Goal: Information Seeking & Learning: Learn about a topic

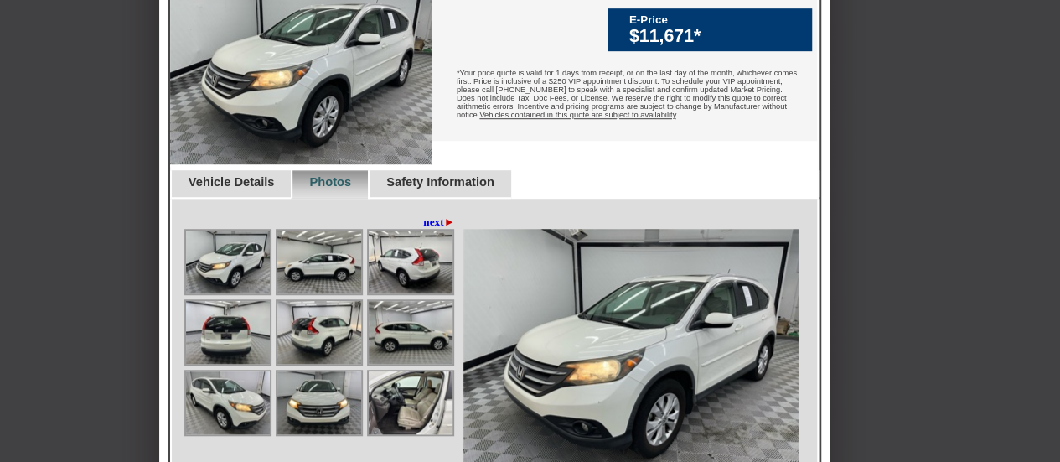
scroll to position [570, 0]
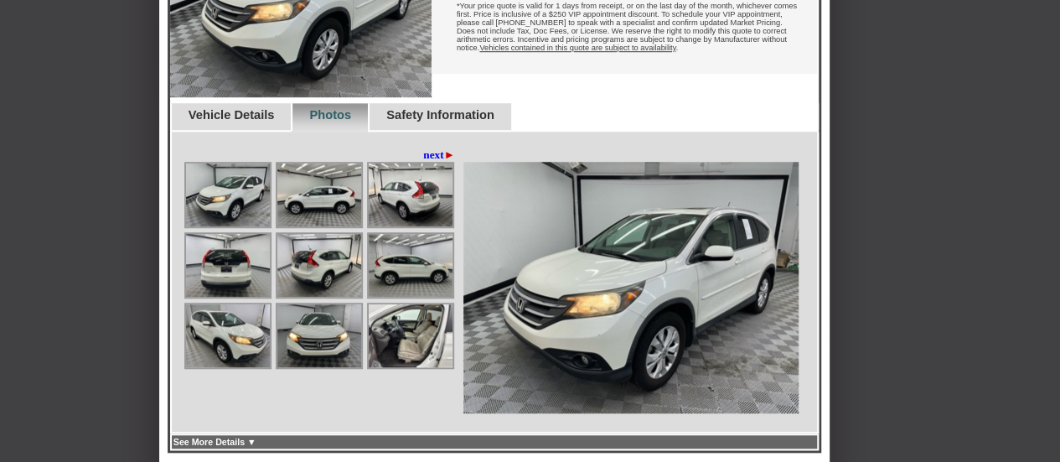
click at [415, 367] on img at bounding box center [411, 335] width 84 height 63
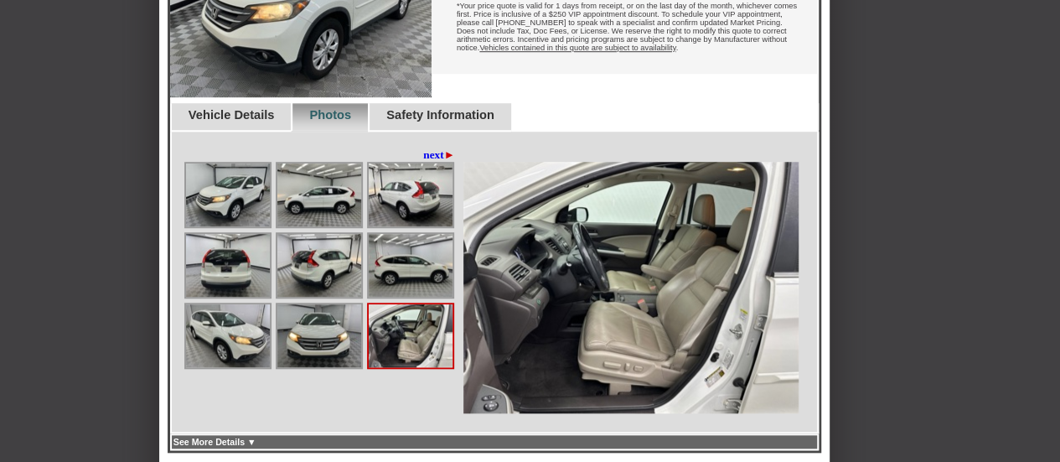
click at [341, 297] on img at bounding box center [319, 265] width 84 height 63
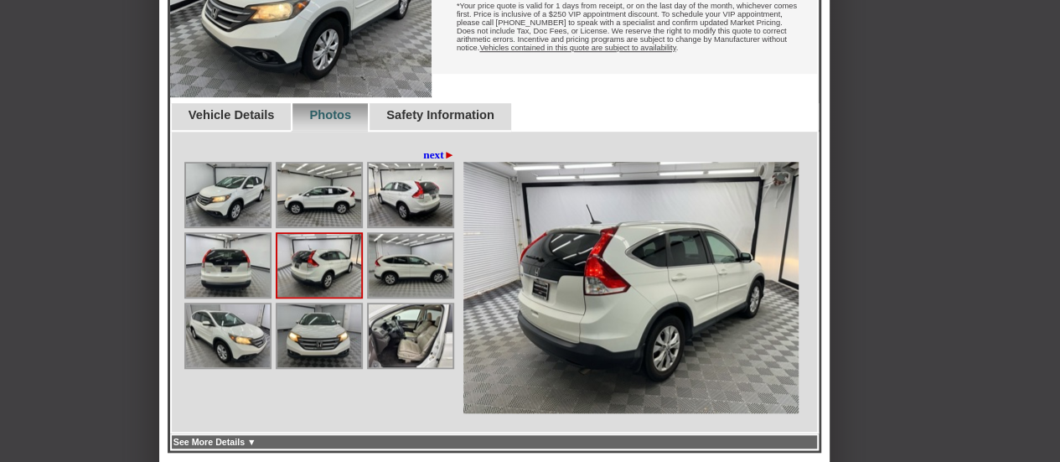
click at [409, 297] on img at bounding box center [411, 265] width 84 height 63
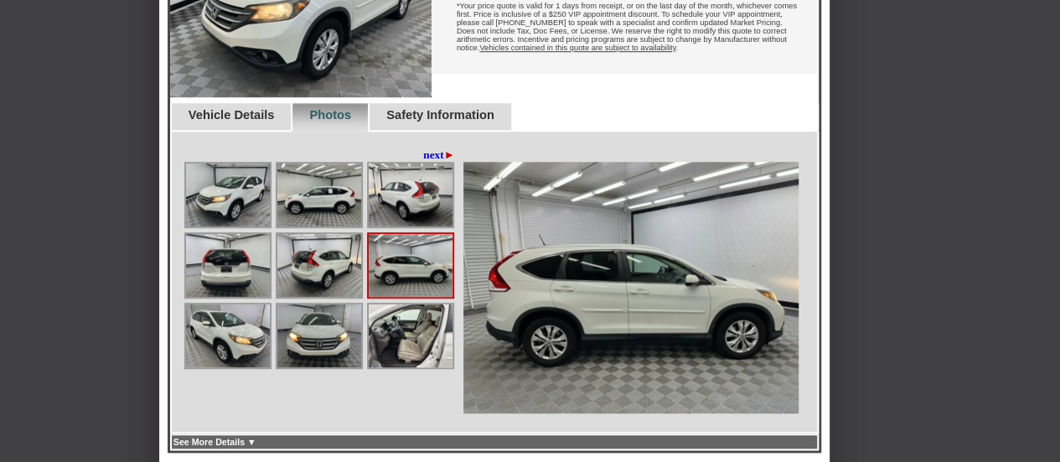
click at [392, 367] on img at bounding box center [411, 335] width 84 height 63
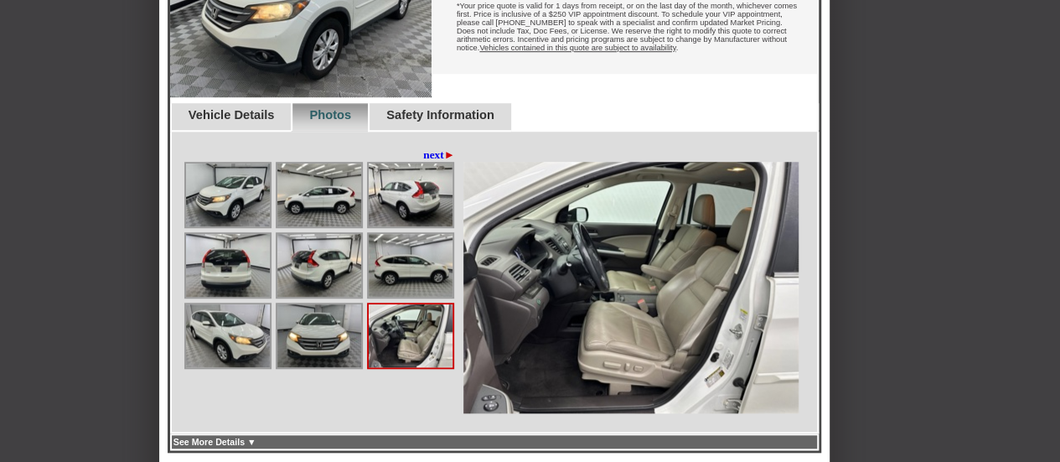
click at [315, 365] on img at bounding box center [319, 335] width 84 height 63
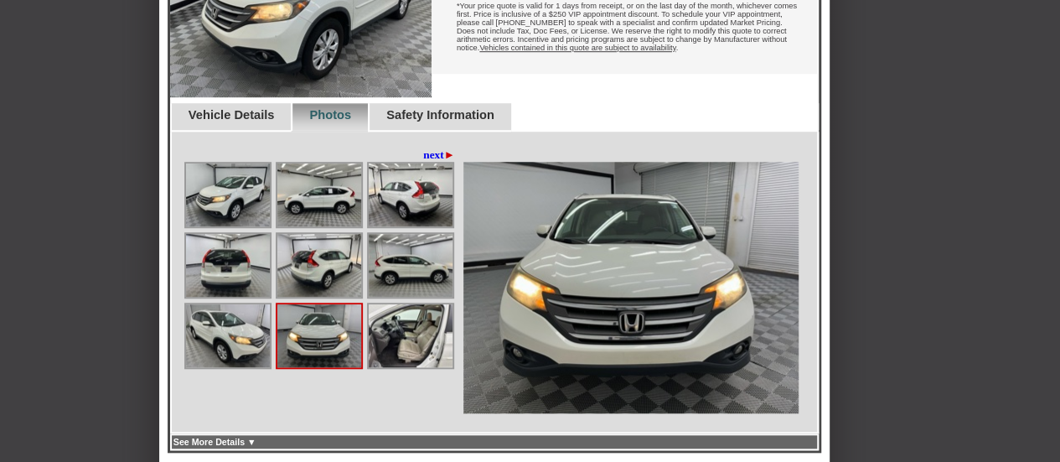
click at [431, 162] on link "next ►" at bounding box center [439, 154] width 32 height 13
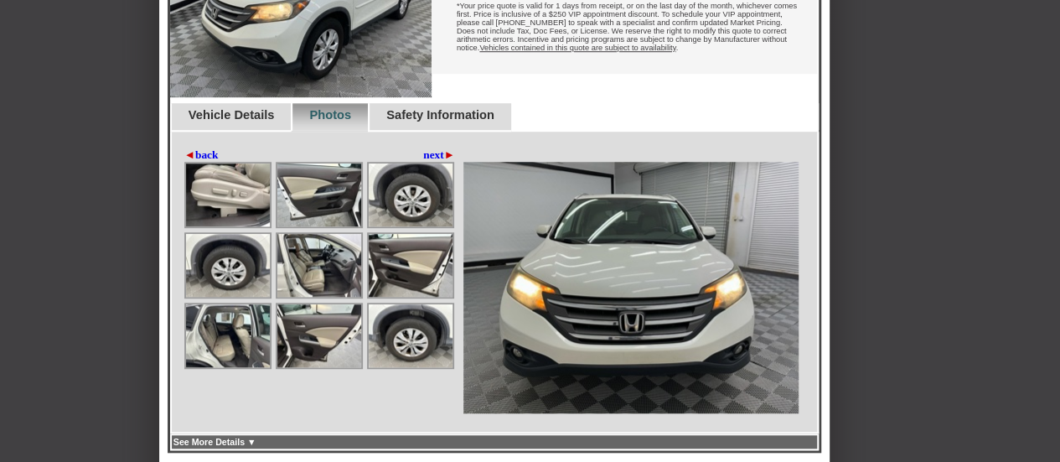
click at [431, 162] on link "next ►" at bounding box center [439, 154] width 32 height 13
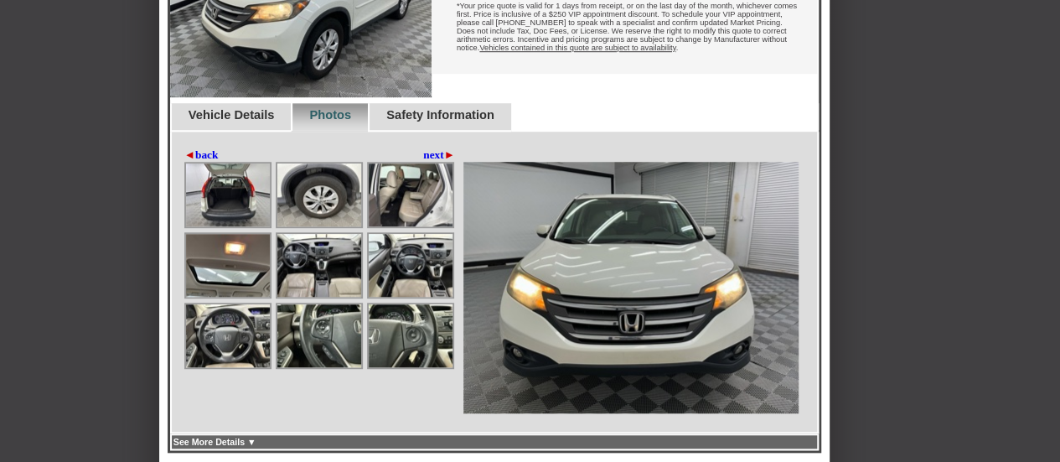
click at [225, 359] on img at bounding box center [228, 335] width 84 height 63
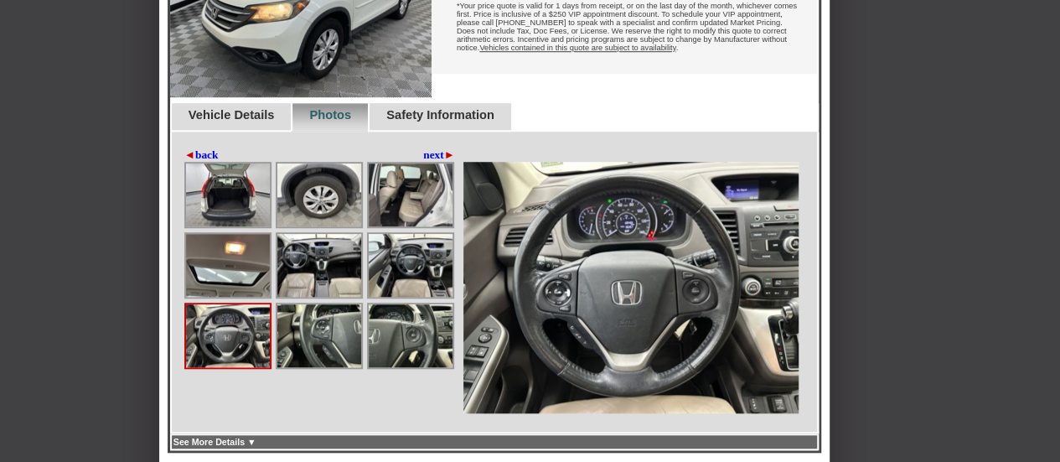
click at [225, 275] on img at bounding box center [228, 265] width 84 height 63
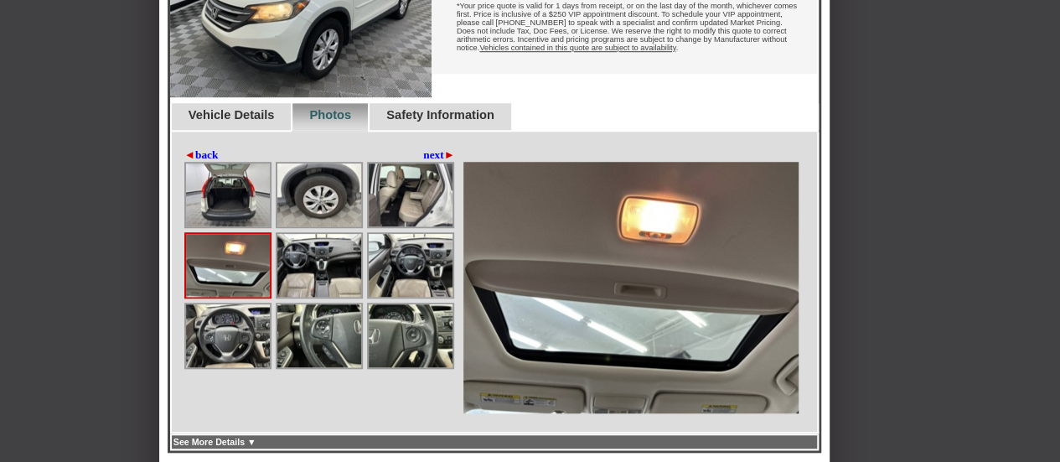
click at [225, 275] on img at bounding box center [228, 265] width 84 height 63
click at [324, 290] on img at bounding box center [319, 265] width 84 height 63
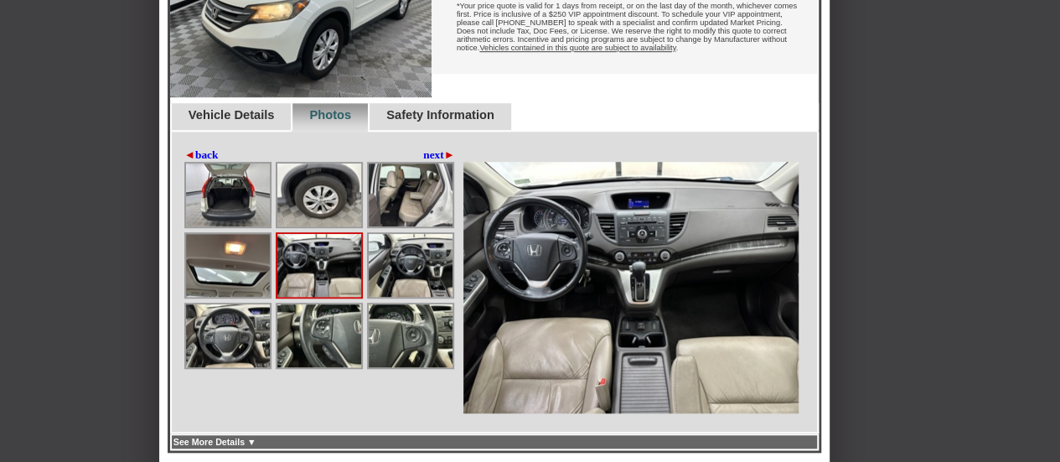
click at [324, 290] on img at bounding box center [319, 265] width 84 height 63
click at [412, 297] on img at bounding box center [411, 265] width 84 height 63
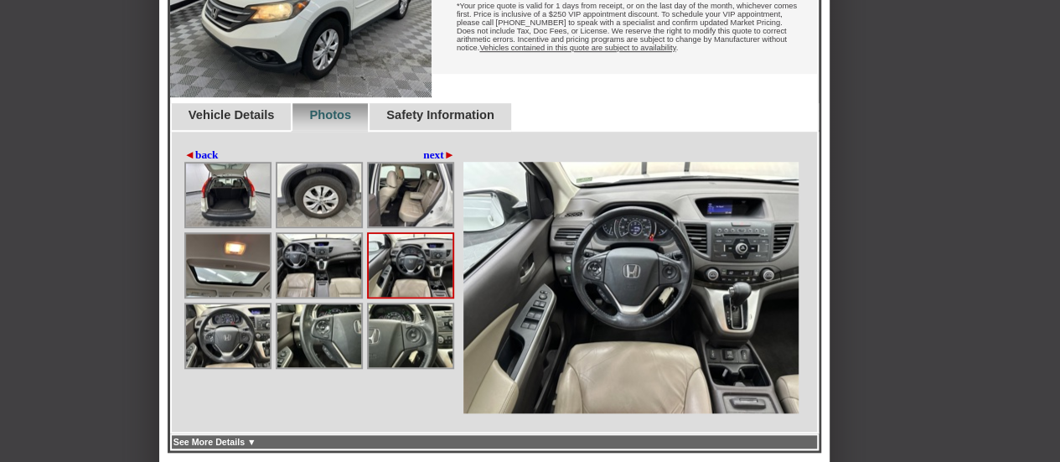
click at [412, 297] on img at bounding box center [411, 265] width 84 height 63
click at [322, 297] on img at bounding box center [319, 265] width 84 height 63
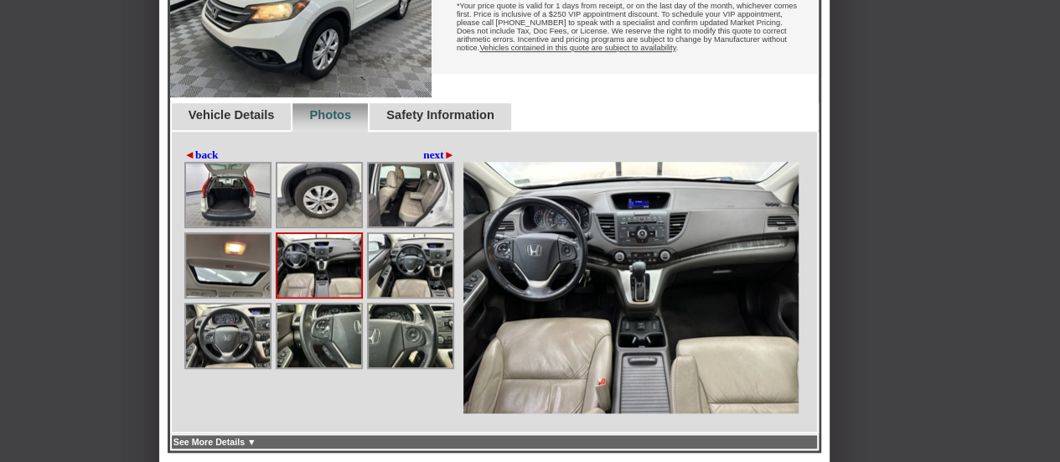
click at [322, 297] on img at bounding box center [319, 265] width 84 height 63
click at [238, 226] on img at bounding box center [228, 194] width 84 height 63
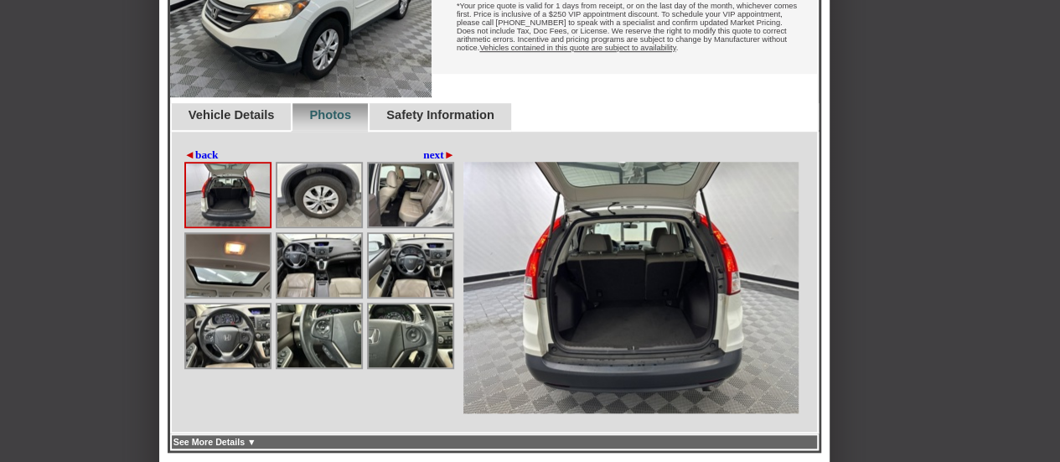
click at [238, 226] on img at bounding box center [228, 194] width 84 height 63
click at [406, 226] on img at bounding box center [411, 194] width 84 height 63
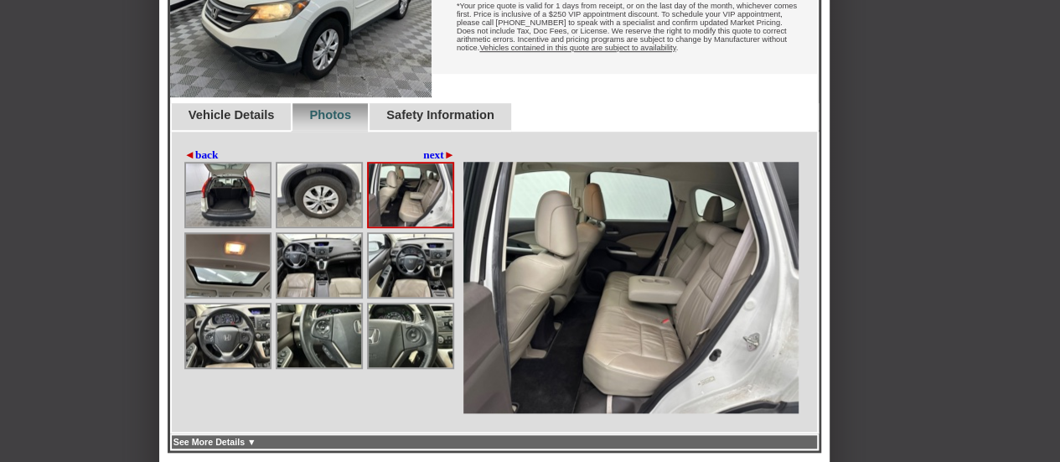
click at [406, 226] on img at bounding box center [411, 194] width 84 height 63
click at [426, 162] on link "next ►" at bounding box center [439, 154] width 32 height 13
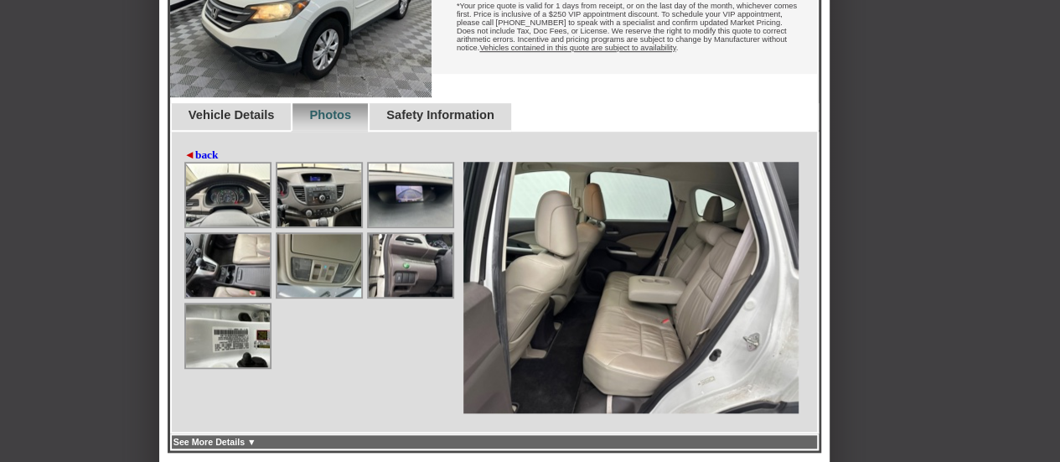
click at [317, 297] on img at bounding box center [319, 265] width 84 height 63
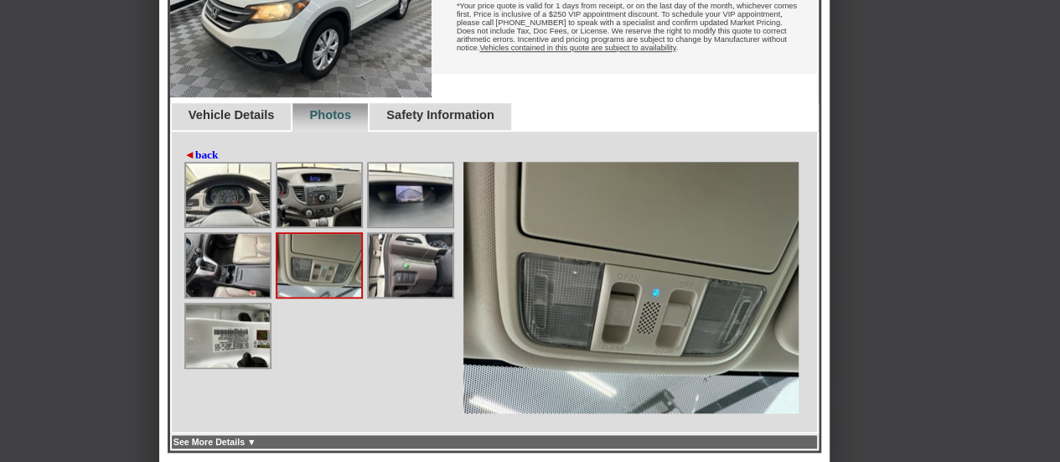
click at [317, 297] on img at bounding box center [319, 265] width 84 height 63
click at [221, 297] on img at bounding box center [228, 265] width 84 height 63
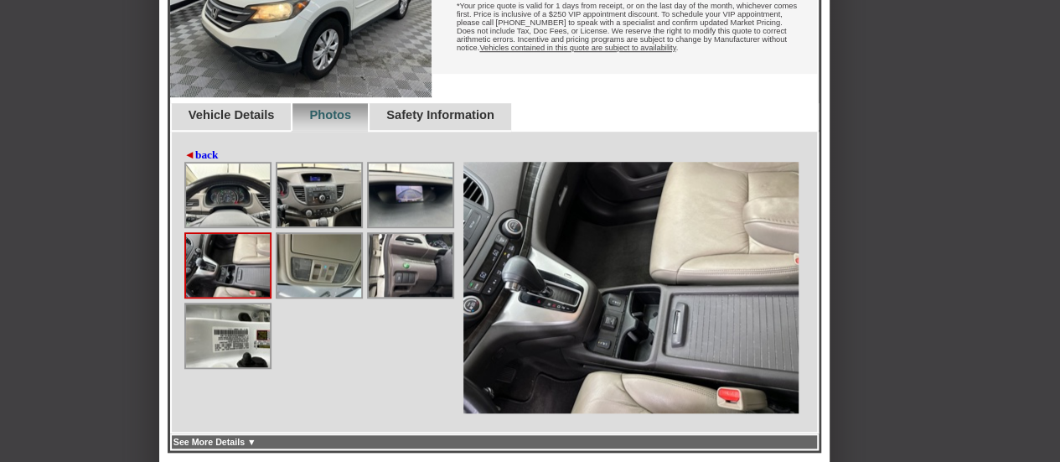
click at [221, 297] on img at bounding box center [228, 265] width 84 height 63
click at [427, 297] on img at bounding box center [411, 265] width 84 height 63
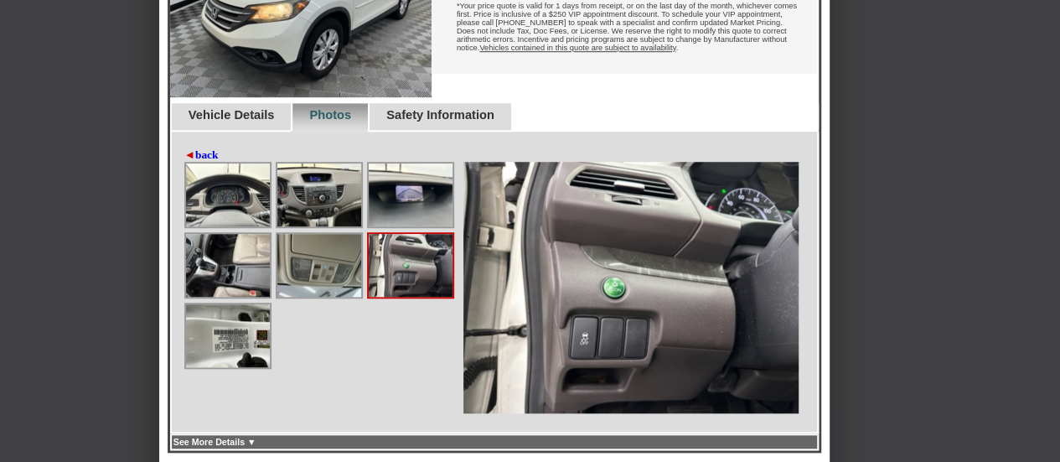
click at [427, 297] on img at bounding box center [411, 265] width 84 height 63
click at [324, 293] on img at bounding box center [319, 265] width 84 height 63
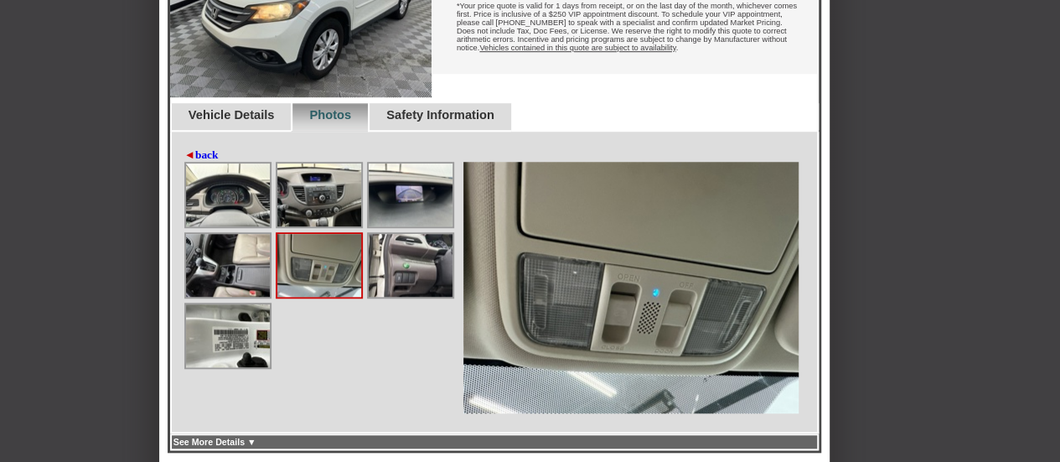
click at [324, 293] on img at bounding box center [319, 265] width 84 height 63
click at [222, 288] on img at bounding box center [228, 265] width 84 height 63
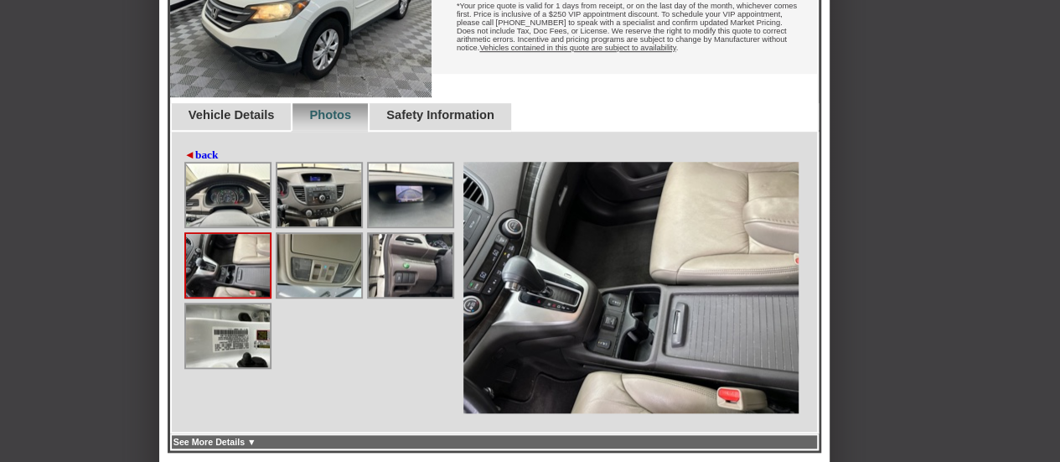
click at [222, 288] on img at bounding box center [228, 265] width 84 height 63
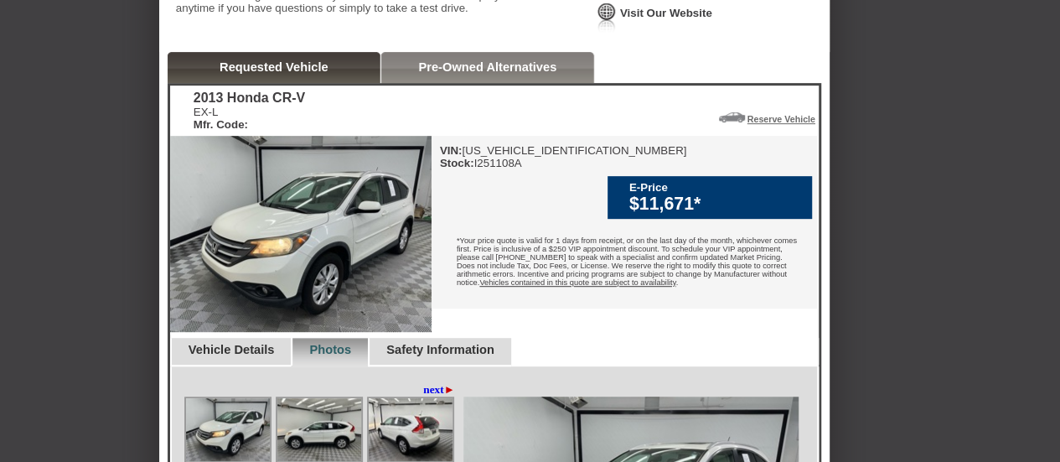
scroll to position [369, 0]
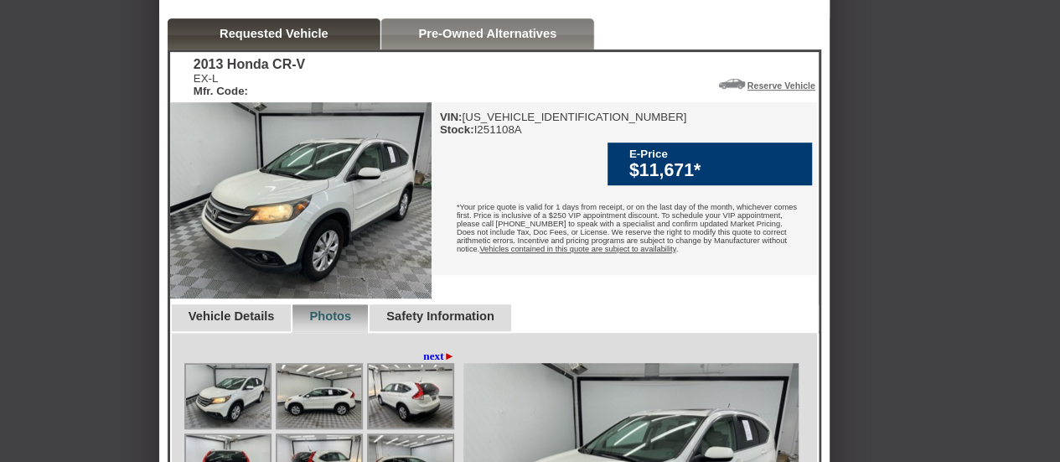
click at [327, 427] on img at bounding box center [319, 396] width 84 height 63
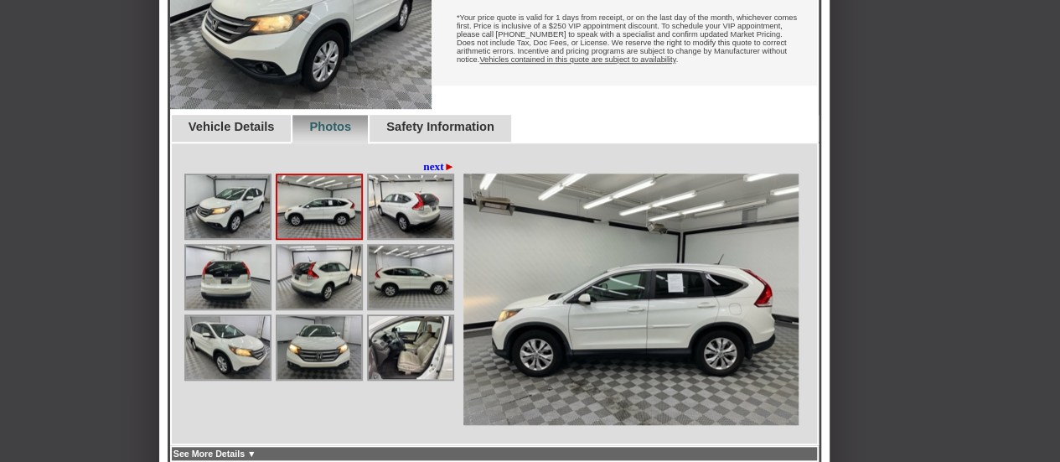
scroll to position [614, 0]
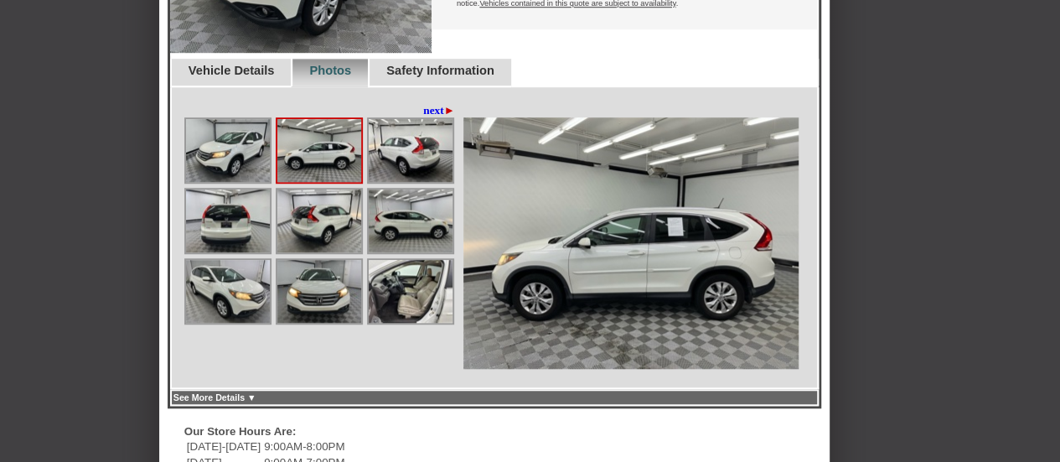
click at [392, 252] on img at bounding box center [411, 220] width 84 height 63
